Goal: Task Accomplishment & Management: Use online tool/utility

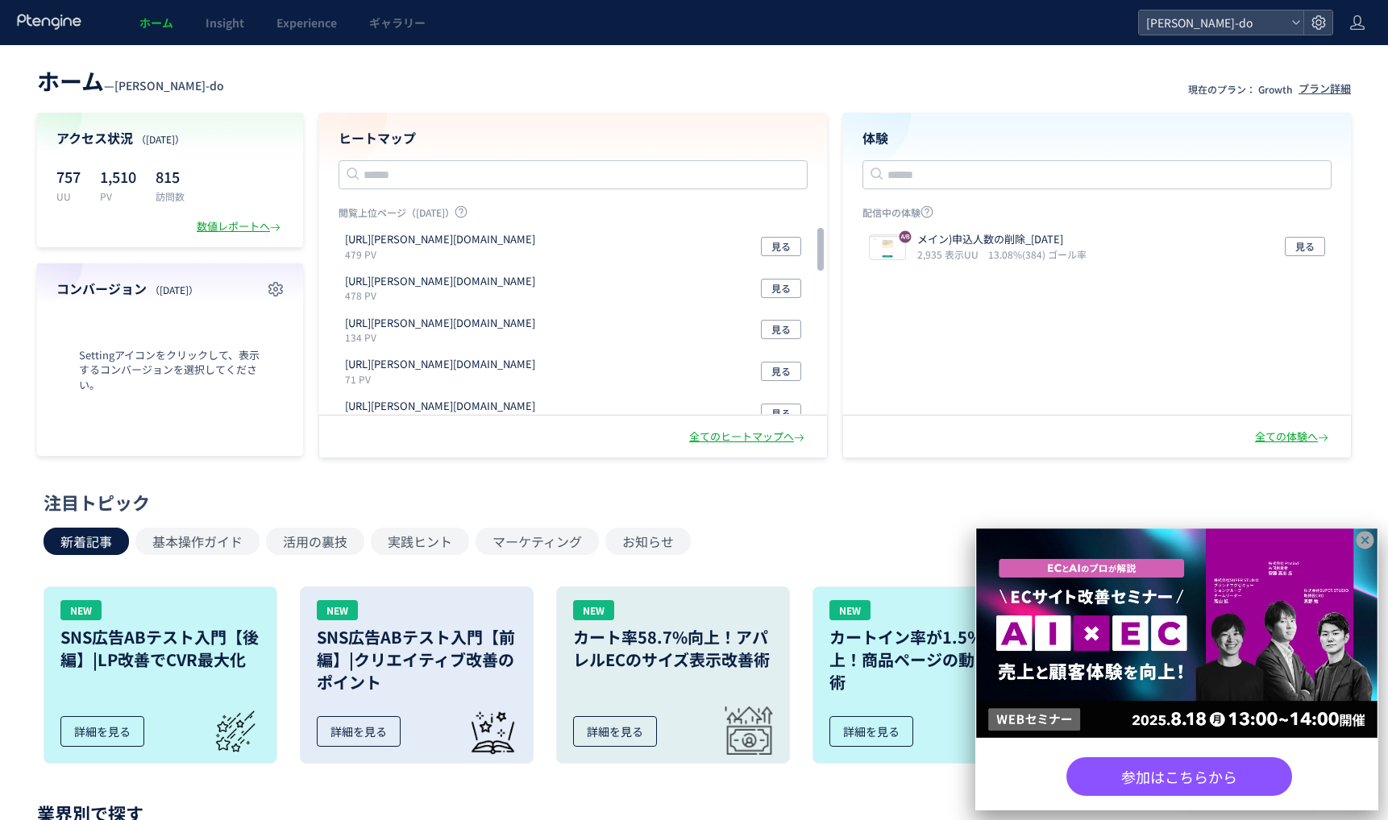
click at [1288, 538] on icon at bounding box center [1365, 540] width 20 height 20
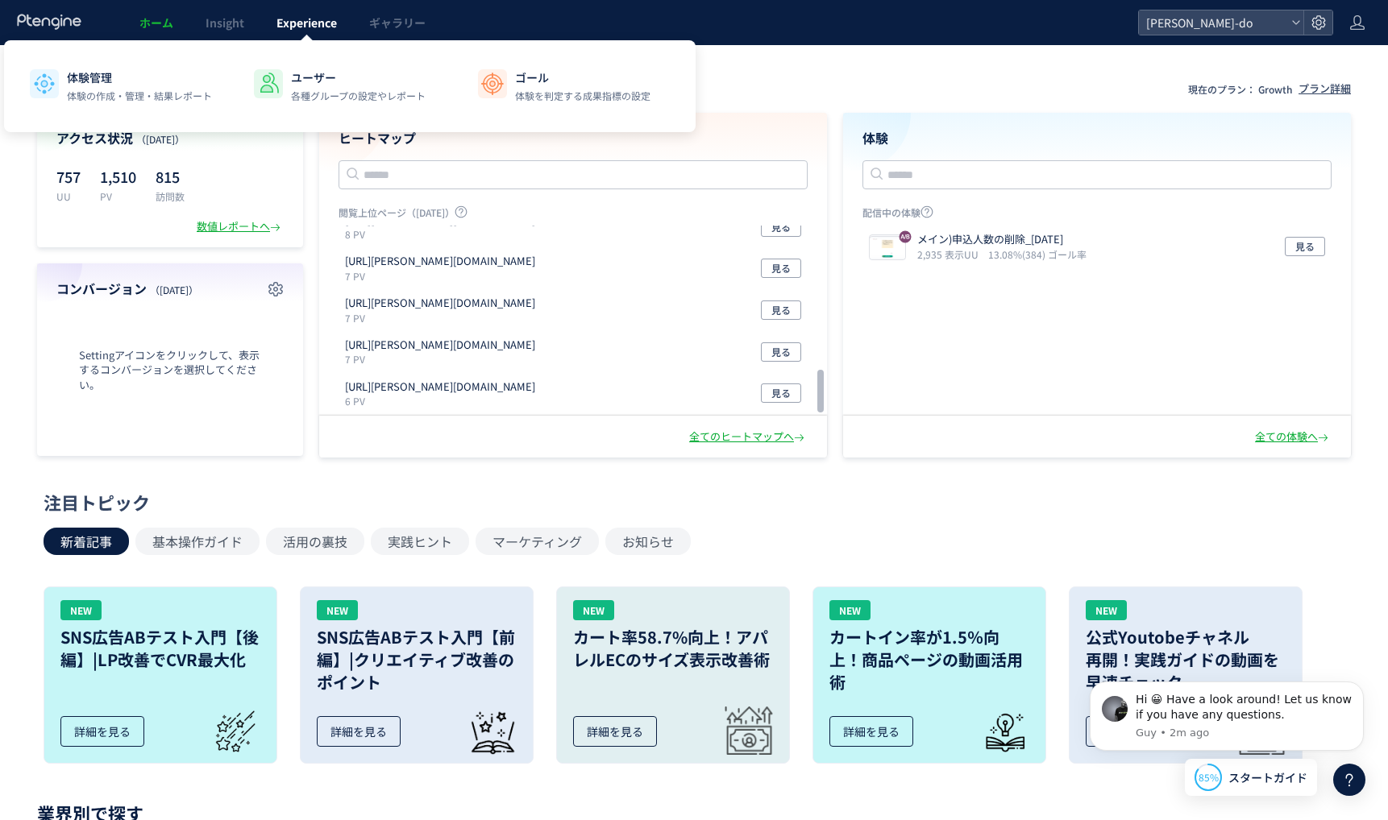
click at [303, 17] on span "Experience" at bounding box center [306, 23] width 60 height 16
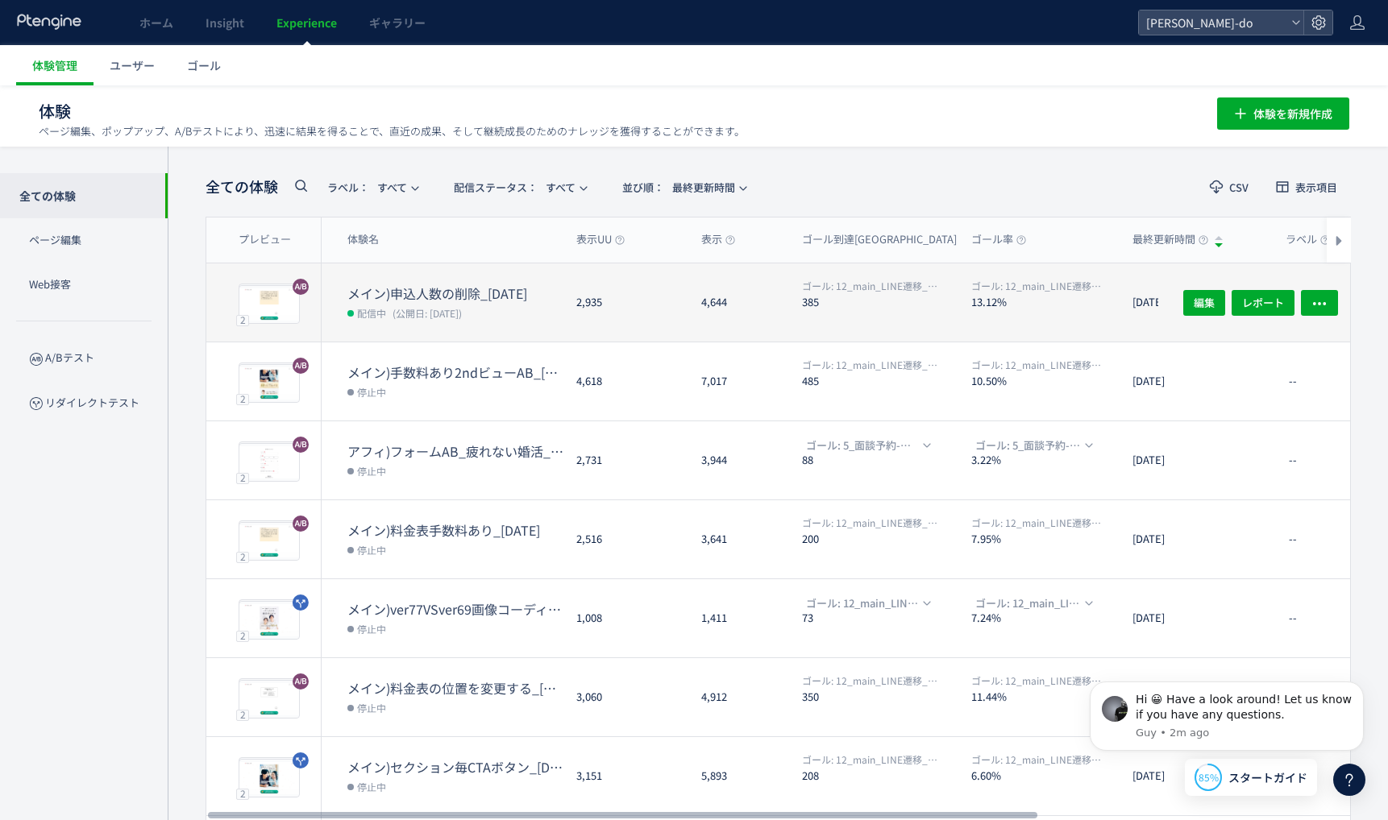
click at [486, 286] on dt "メイン)申込人数の削除_[DATE]" at bounding box center [455, 293] width 216 height 19
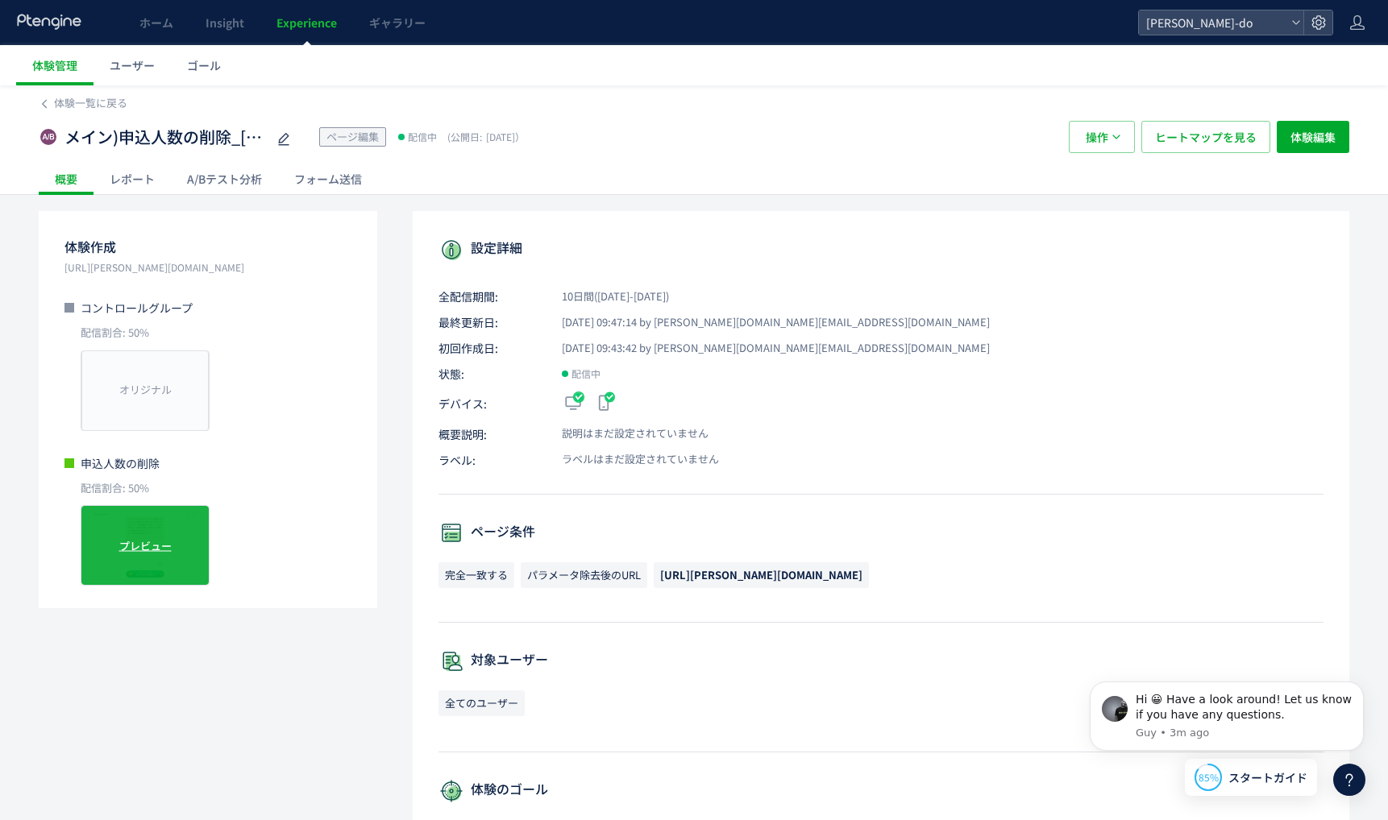
click at [154, 543] on span "プレビュー" at bounding box center [145, 545] width 52 height 15
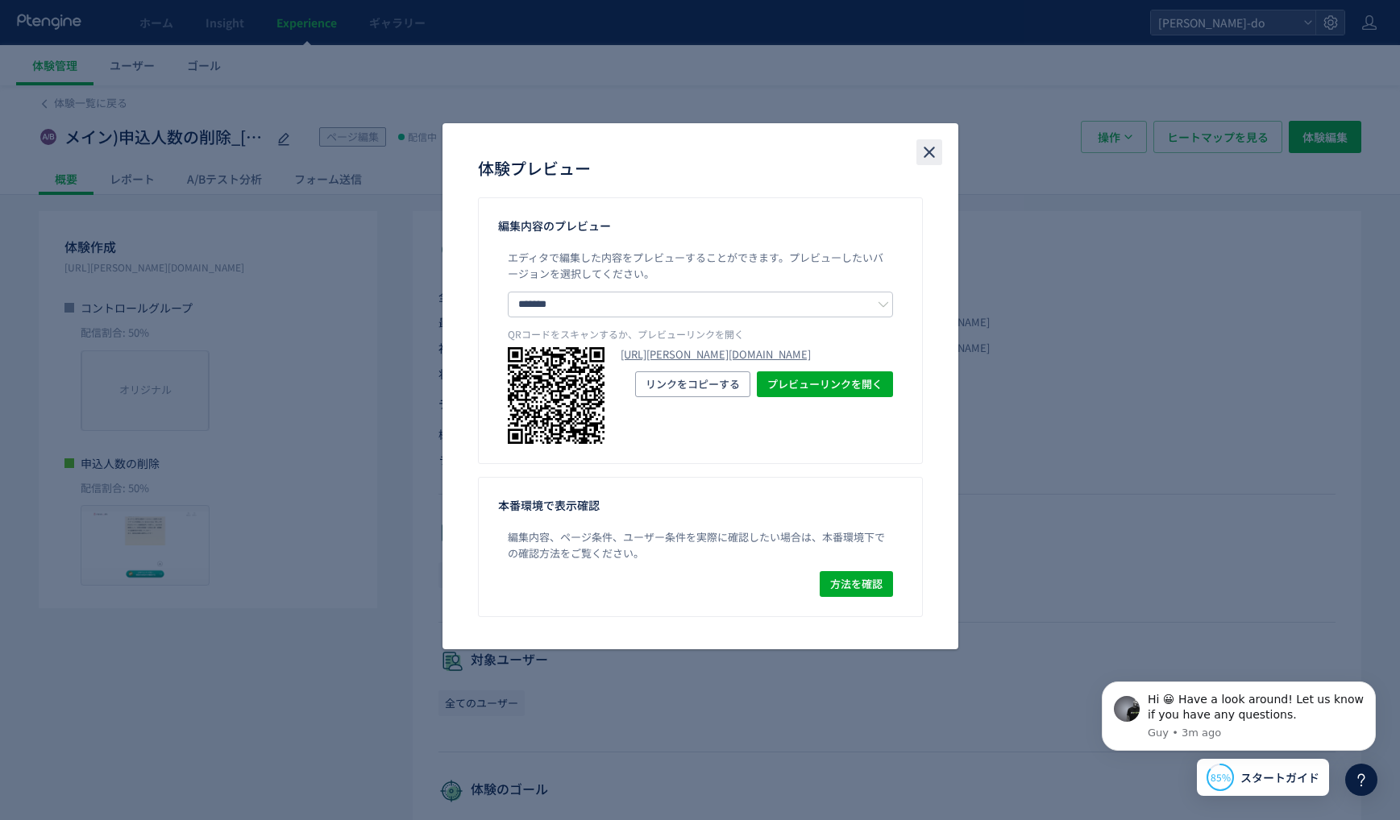
click at [926, 150] on use "close" at bounding box center [929, 152] width 11 height 11
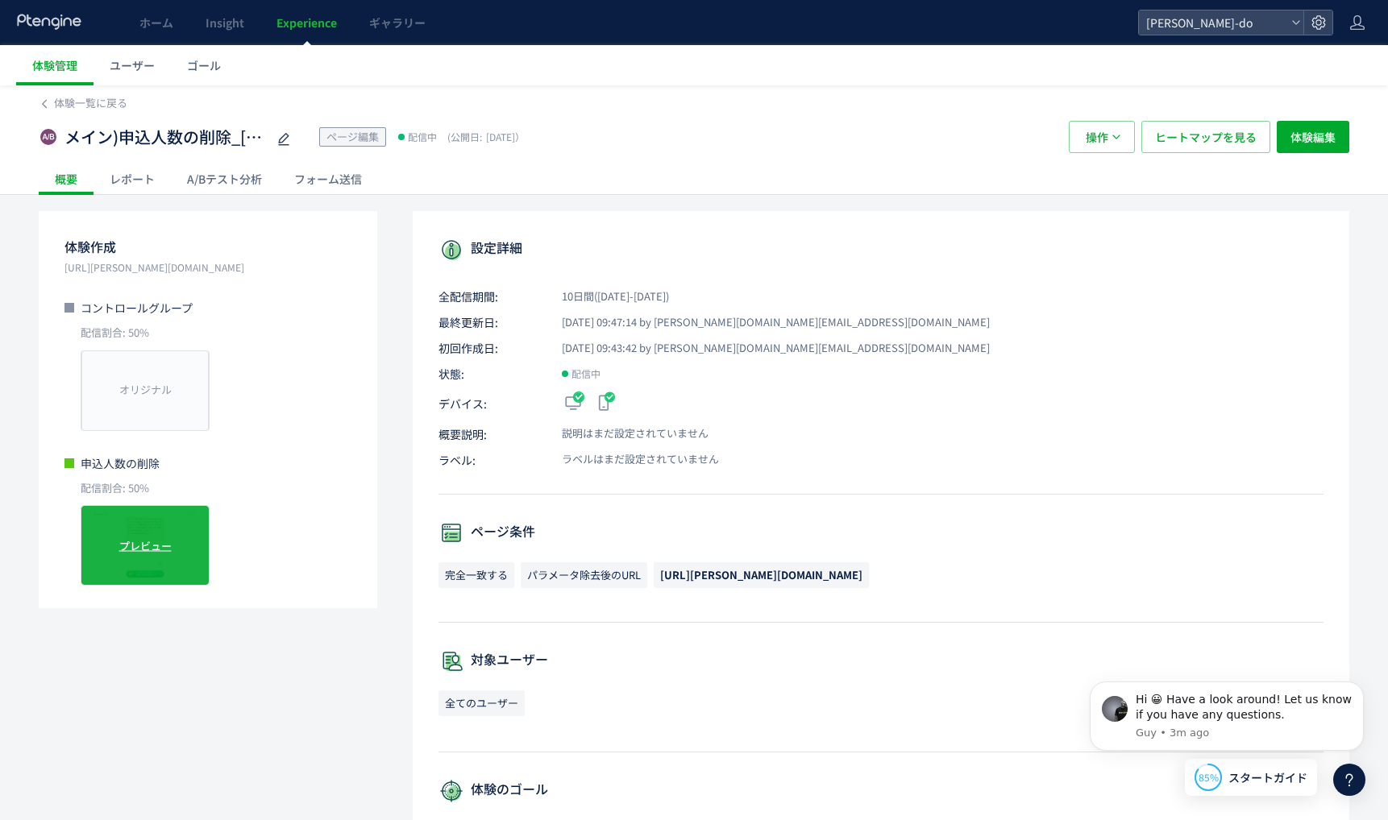
click at [141, 544] on span "プレビュー" at bounding box center [145, 545] width 52 height 15
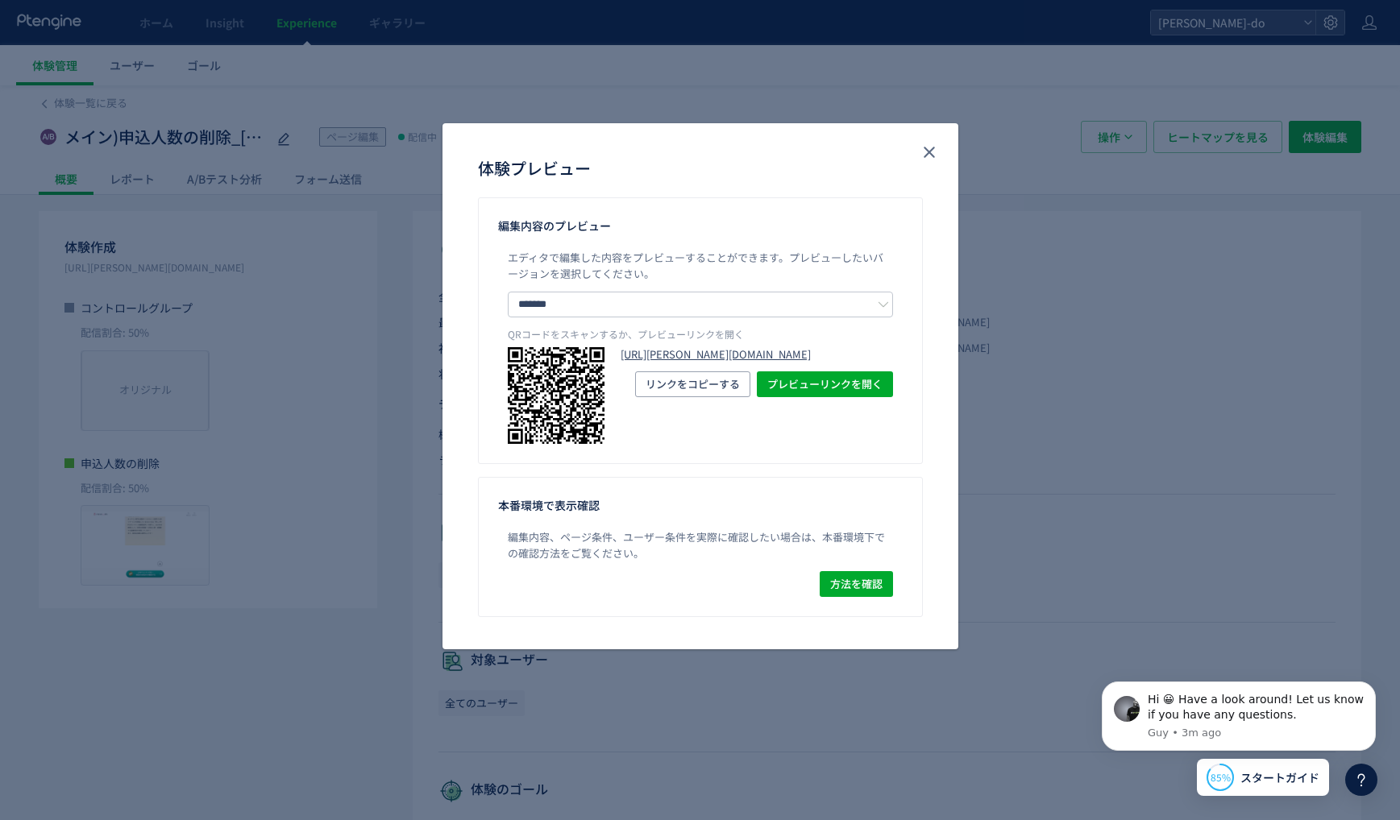
click at [774, 351] on link "[URL][PERSON_NAME][DOMAIN_NAME]" at bounding box center [757, 354] width 272 height 15
click at [921, 149] on icon "close" at bounding box center [929, 152] width 19 height 19
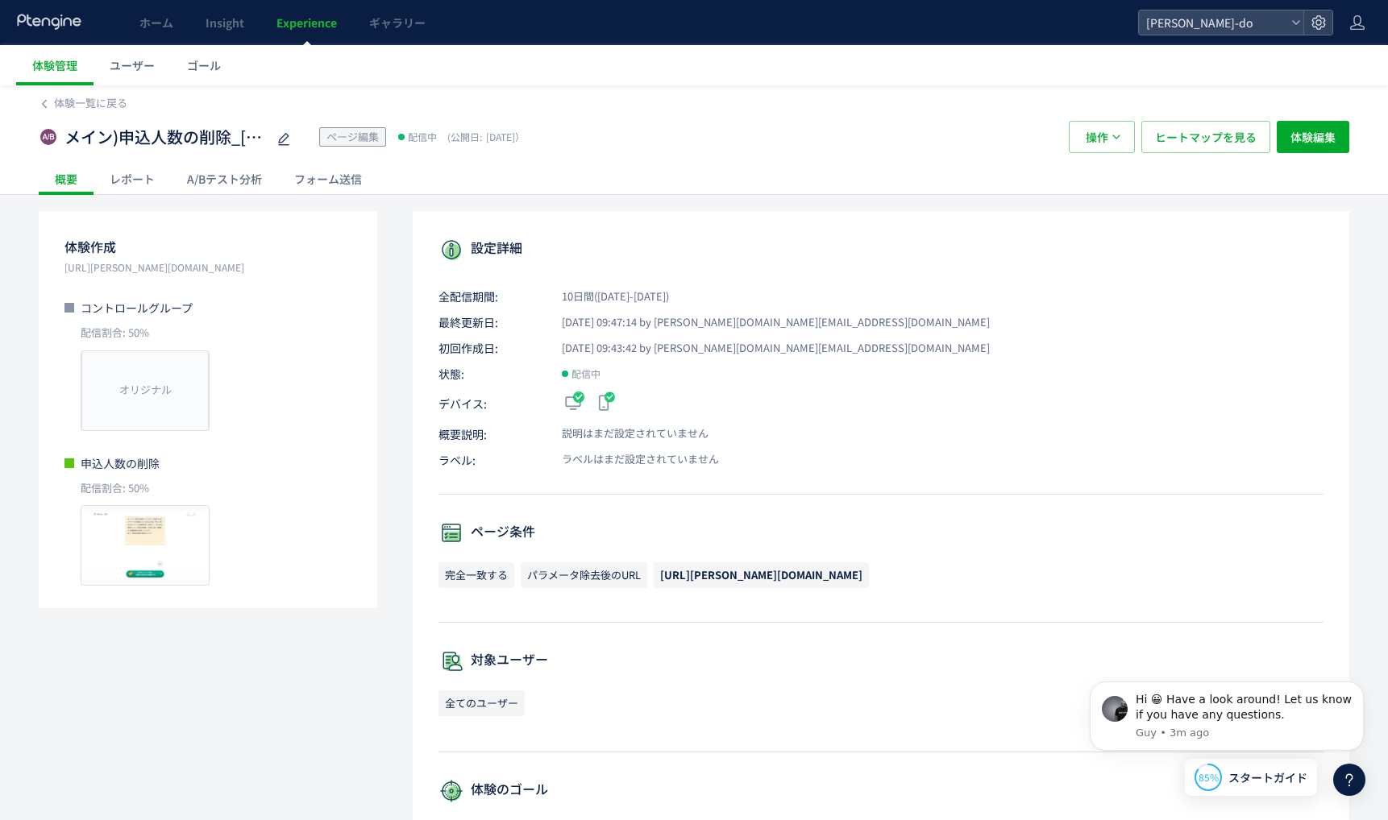
drag, startPoint x: 843, startPoint y: 134, endPoint x: 788, endPoint y: 210, distance: 94.2
click at [843, 134] on div "メイン)申込人数の削除_[DATE] ページ編集 配信中 (公開日: [DATE]）" at bounding box center [546, 137] width 1014 height 32
click at [59, 102] on span "体験一覧に戻る" at bounding box center [90, 102] width 73 height 15
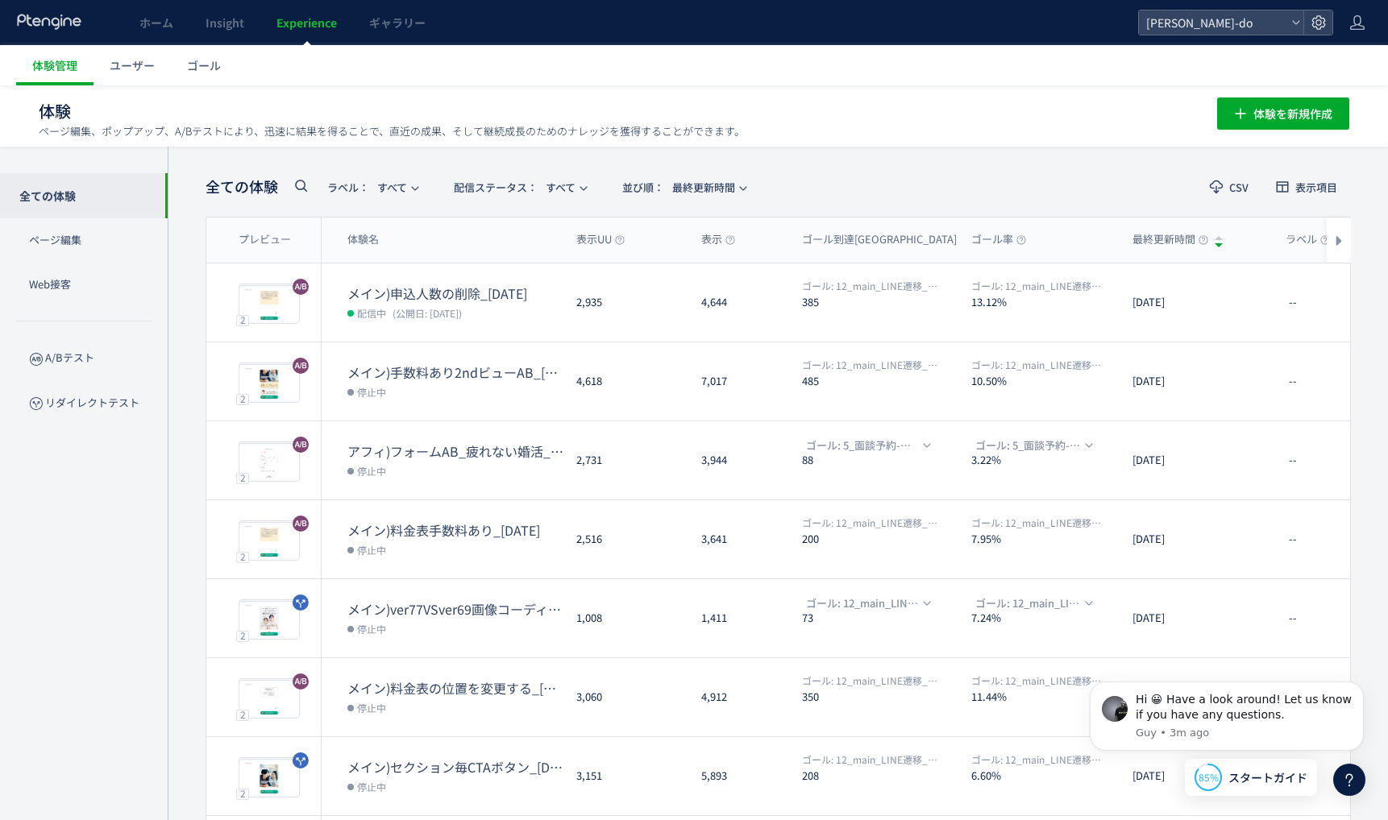
click at [147, 107] on h1 "体験 ページ編集、ポップアップ、A/Bテストにより、迅速に結果を得ることで、直近の成果、そして継続成長のためのナレッジを獲得することができます。" at bounding box center [610, 111] width 1143 height 23
